Goal: Task Accomplishment & Management: Complete application form

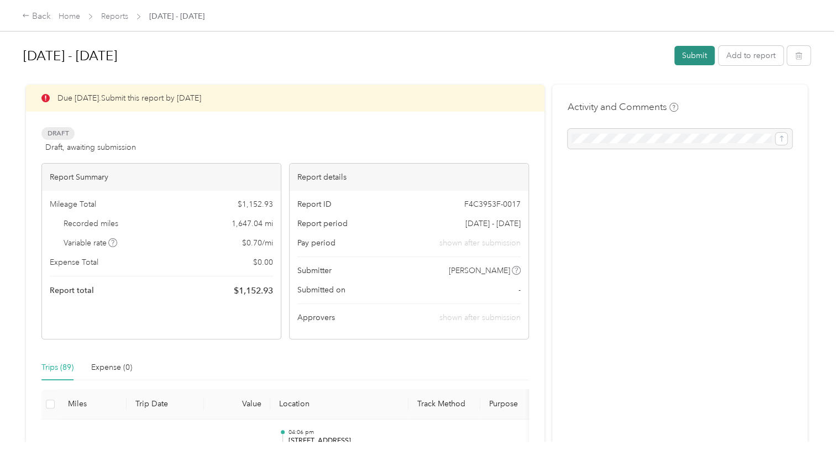
click at [691, 52] on button "Submit" at bounding box center [694, 55] width 40 height 19
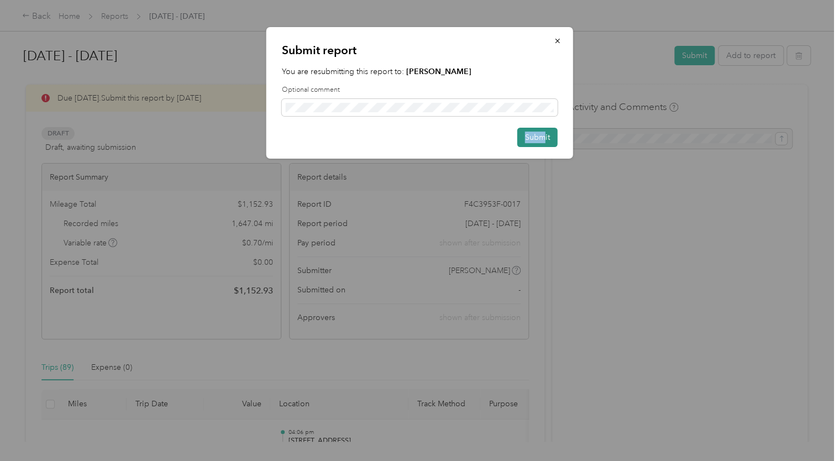
click at [542, 140] on button "Submit" at bounding box center [537, 137] width 40 height 19
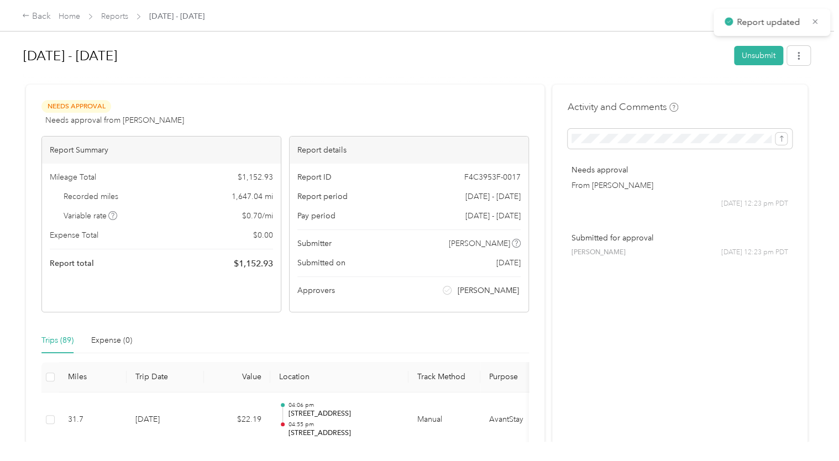
drag, startPoint x: 477, startPoint y: 45, endPoint x: 369, endPoint y: 34, distance: 109.3
click at [369, 34] on div "Aug 1 - 31, 2025 Unsubmit Needs Approval Needs approval from Kelli Addington Vi…" at bounding box center [416, 220] width 833 height 441
